Goal: Navigation & Orientation: Find specific page/section

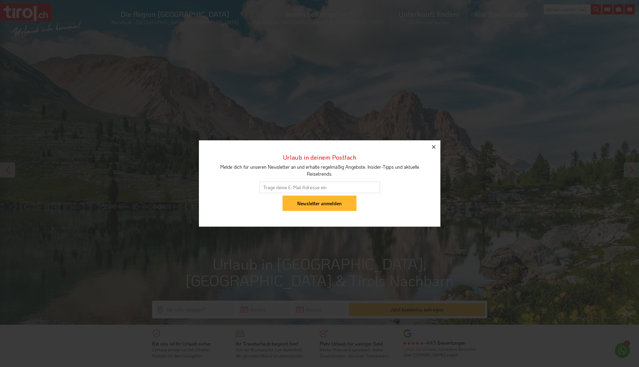
click at [431, 147] on icon "button" at bounding box center [433, 146] width 7 height 7
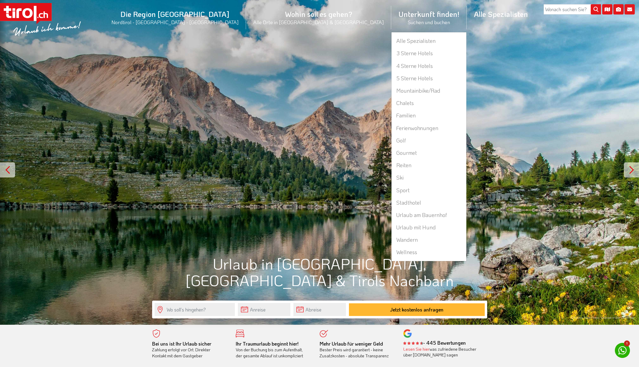
scroll to position [0, 0]
click at [392, 127] on link "Ferienwohnungen" at bounding box center [429, 128] width 75 height 12
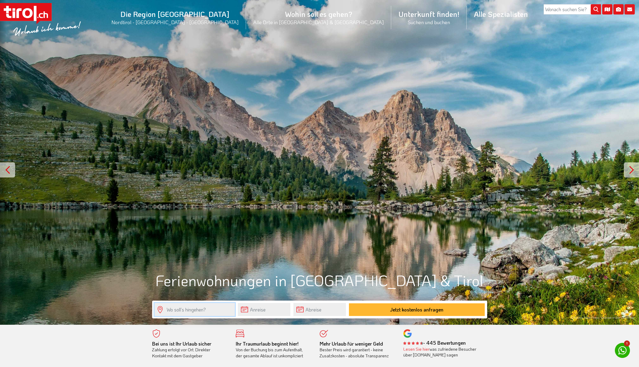
click at [185, 313] on input "text" at bounding box center [195, 309] width 80 height 13
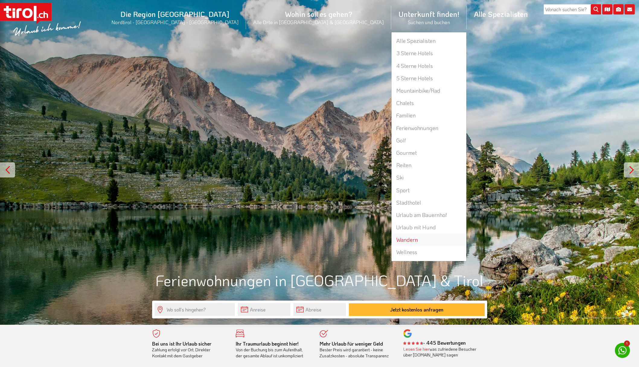
click at [392, 239] on link "Wandern" at bounding box center [429, 240] width 75 height 12
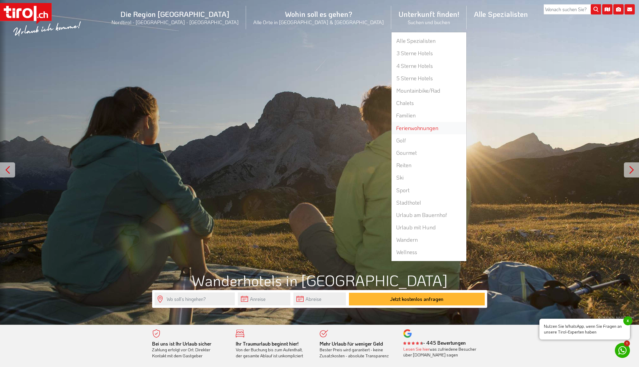
scroll to position [0, 0]
click at [392, 129] on link "Ferienwohnungen" at bounding box center [429, 128] width 75 height 12
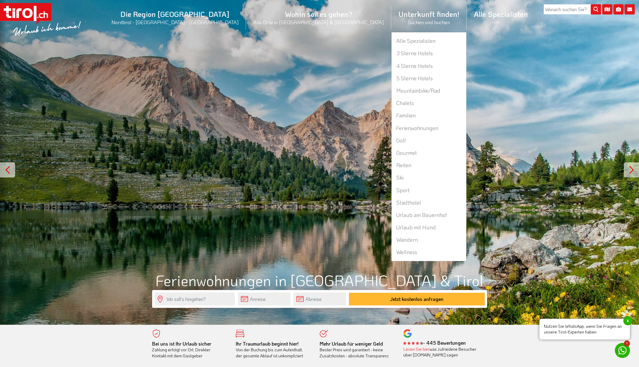
click at [391, 16] on li "Unterkunft finden! Suchen und buchen Alle Spezialisten 3 Sterne Hotels 4 Sterne…" at bounding box center [428, 17] width 75 height 29
click at [392, 128] on link "Ferienwohnungen" at bounding box center [429, 128] width 75 height 12
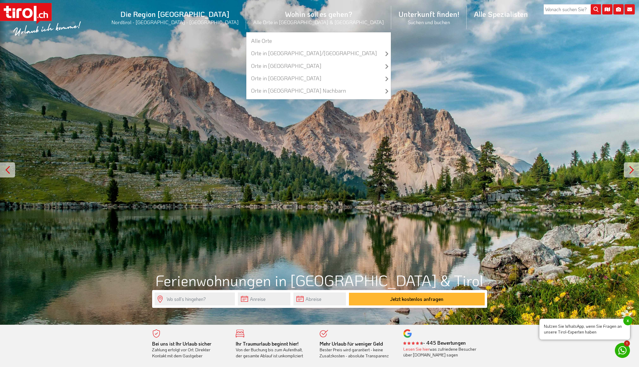
scroll to position [0, 0]
